Goal: Ask a question

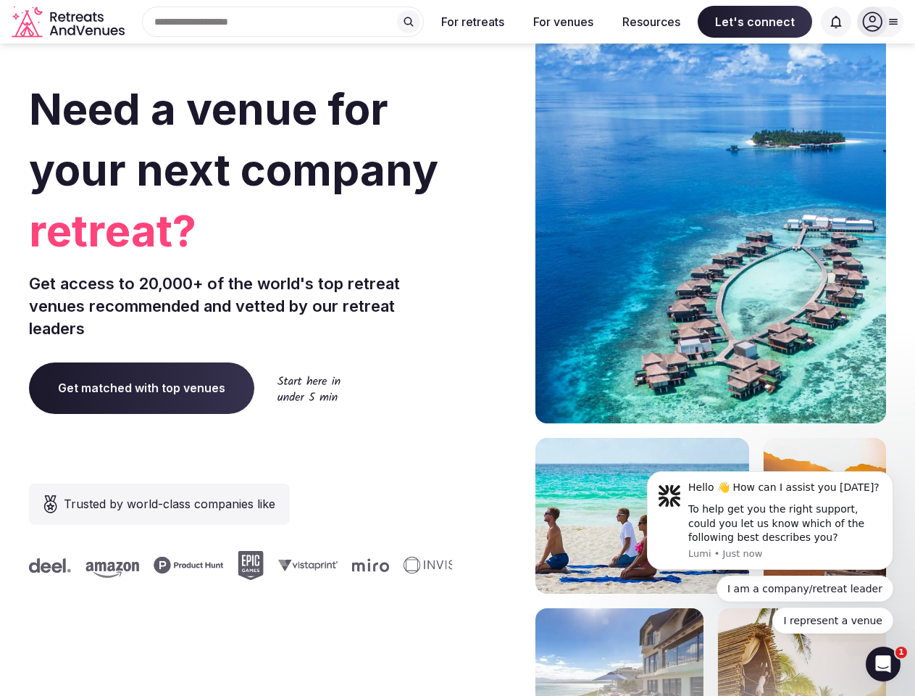
click at [457, 348] on div "Need a venue for your next company retreat? Get access to 20,000+ of the world'…" at bounding box center [457, 433] width 857 height 873
click at [283, 22] on div "Search Popular Destinations [GEOGRAPHIC_DATA], [GEOGRAPHIC_DATA] [GEOGRAPHIC_DA…" at bounding box center [277, 22] width 294 height 30
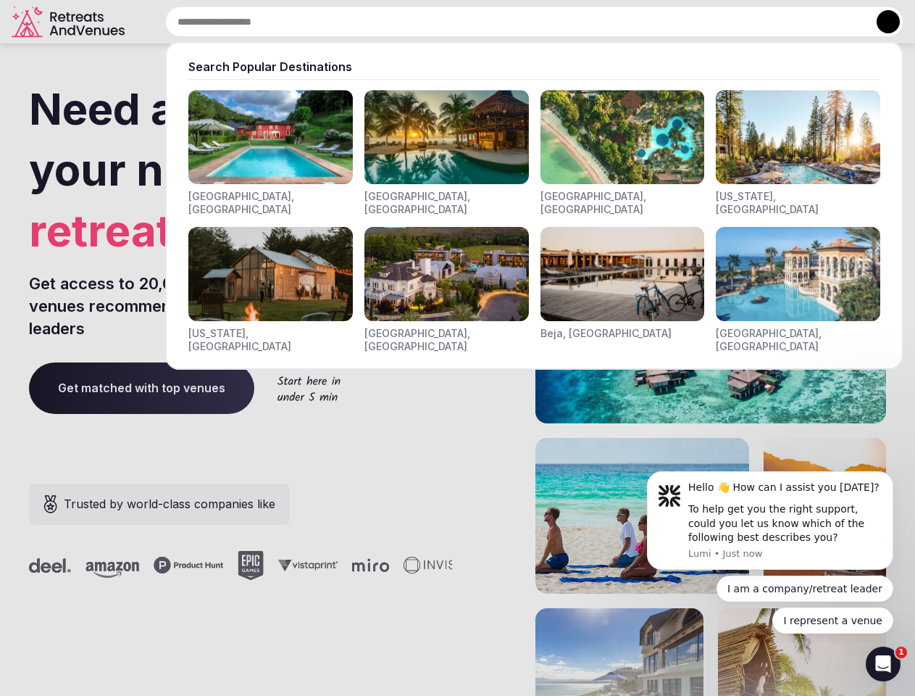
click at [409, 22] on input "text" at bounding box center [534, 22] width 739 height 30
click at [473, 22] on input "text" at bounding box center [534, 22] width 739 height 30
click at [563, 22] on input "text" at bounding box center [534, 22] width 739 height 30
click at [652, 22] on input "text" at bounding box center [534, 22] width 739 height 30
click at [755, 22] on input "text" at bounding box center [534, 22] width 739 height 30
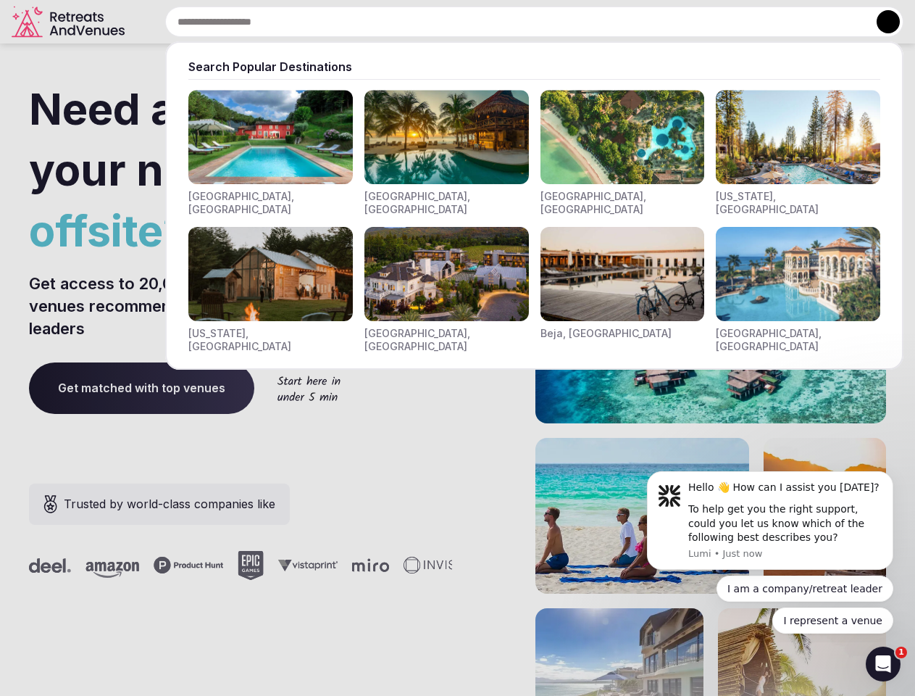
click at [836, 22] on input "text" at bounding box center [534, 22] width 739 height 30
click at [881, 22] on button at bounding box center [888, 21] width 23 height 23
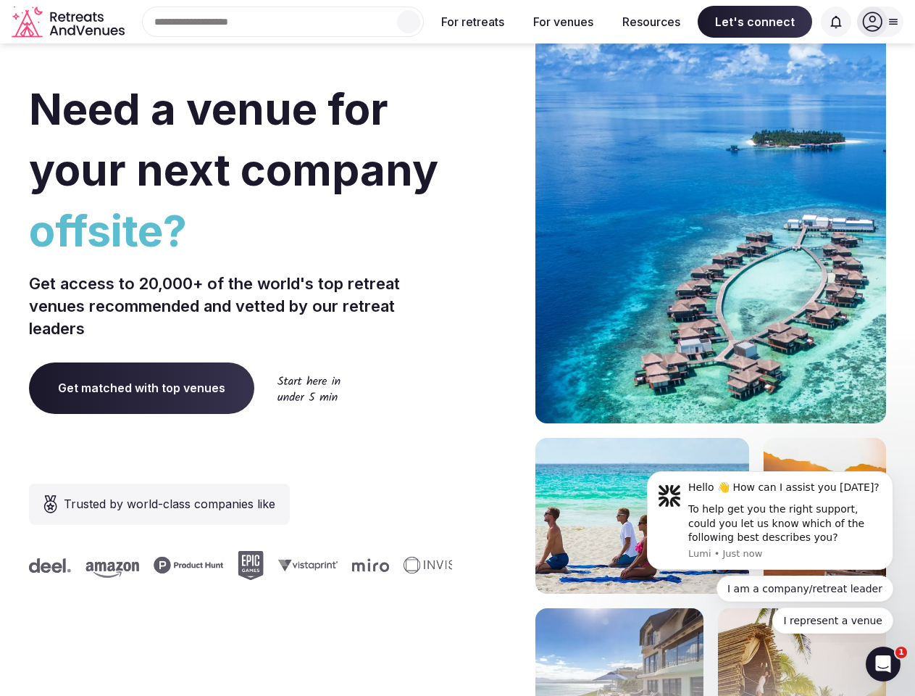
click at [770, 520] on div "To help get you the right support, could you let us know which of the following…" at bounding box center [786, 523] width 194 height 43
